Goal: Transaction & Acquisition: Purchase product/service

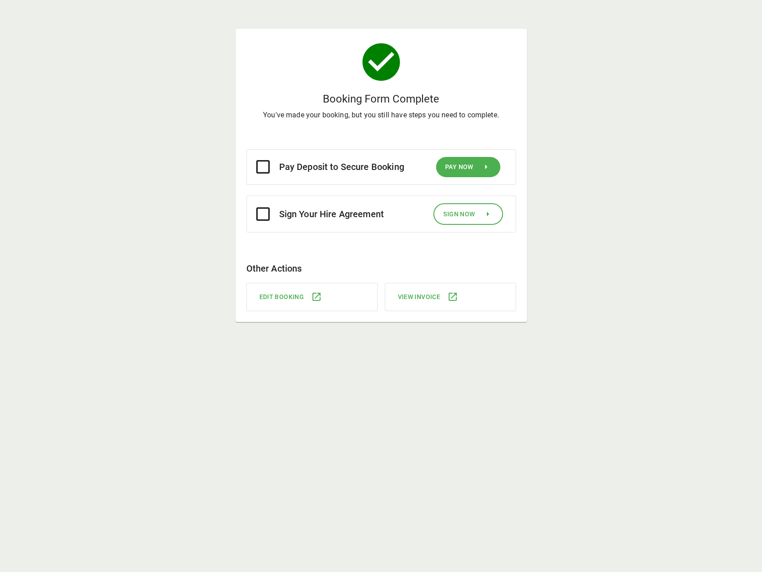
click at [466, 164] on span "Pay Now" at bounding box center [459, 166] width 28 height 11
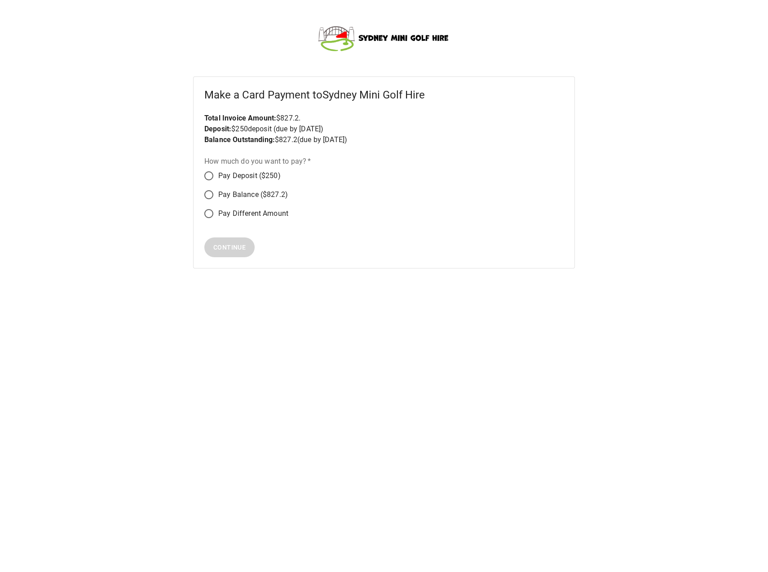
click at [346, 290] on html "Make a Card Payment to Sydney Mini Golf Hire Total Invoice Amount: $ 827.2 . De…" at bounding box center [384, 145] width 768 height 290
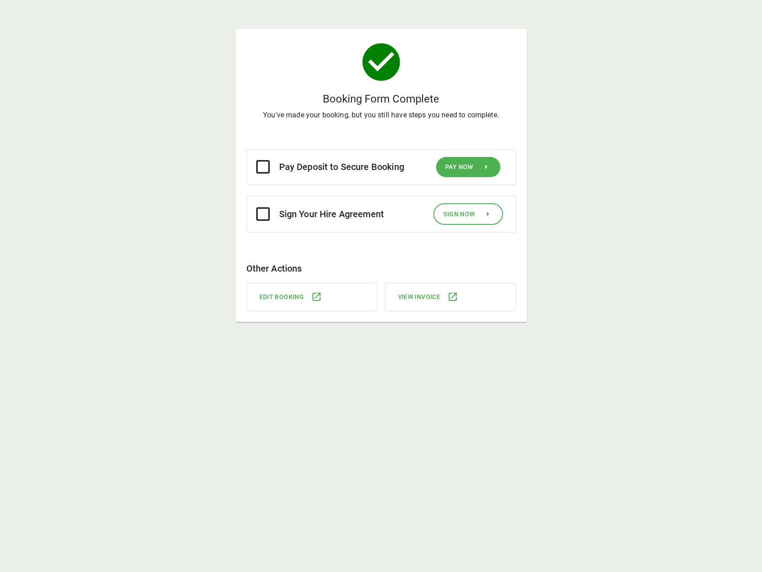
click at [476, 165] on button "Pay Now" at bounding box center [468, 167] width 64 height 20
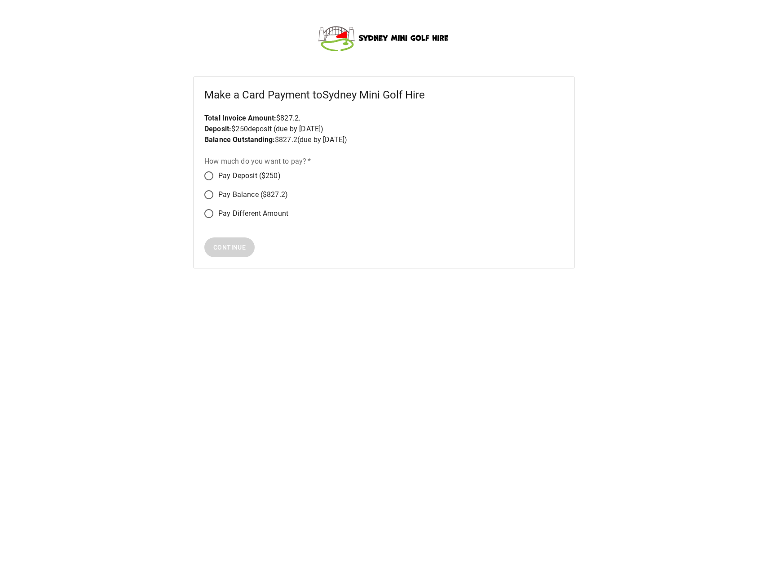
click at [251, 196] on span "Pay Balance ($827.2)" at bounding box center [253, 194] width 70 height 11
click at [234, 248] on span "Continue" at bounding box center [229, 247] width 32 height 11
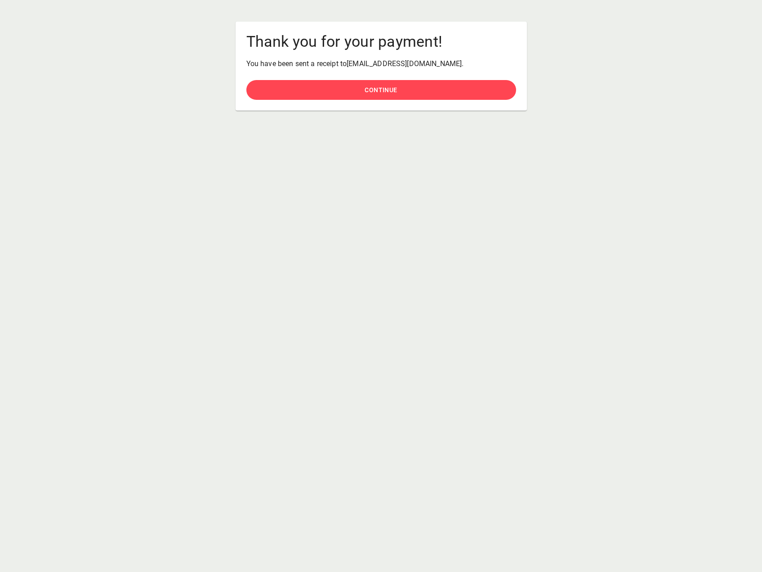
click at [367, 87] on span "Continue" at bounding box center [380, 89] width 32 height 11
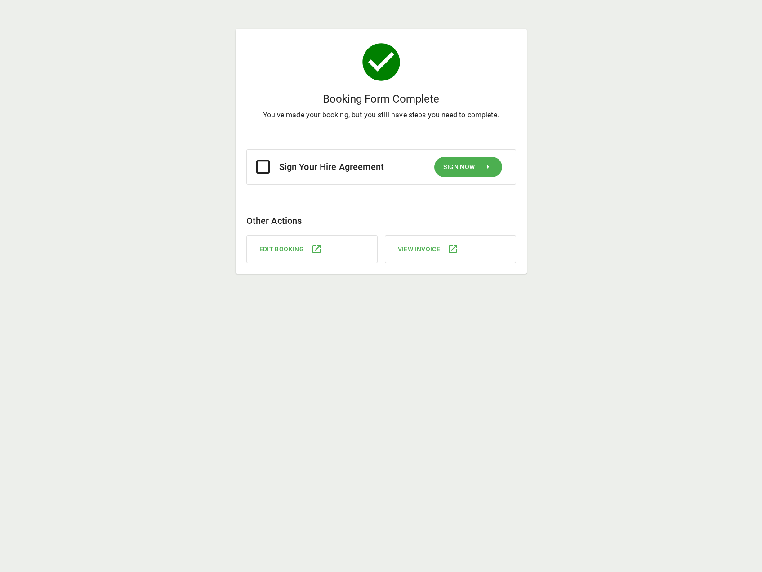
click at [697, 179] on div "Booking Form Complete You've made your booking, but you still have steps you ne…" at bounding box center [381, 296] width 762 height 593
click at [314, 253] on icon at bounding box center [316, 249] width 11 height 11
